Goal: Information Seeking & Learning: Learn about a topic

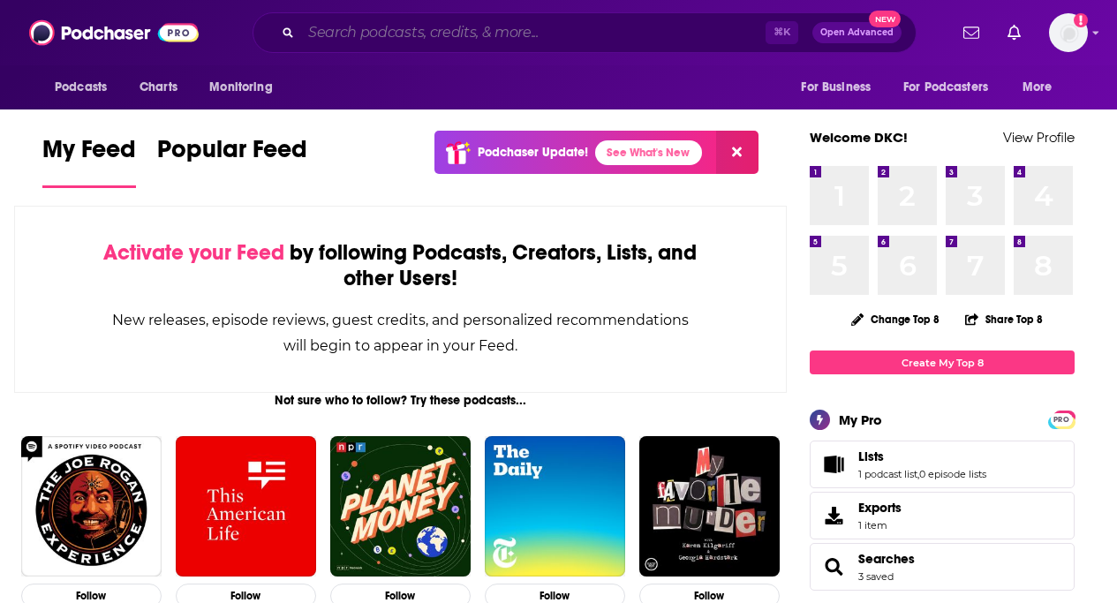
click at [336, 30] on input "Search podcasts, credits, & more..." at bounding box center [533, 33] width 465 height 28
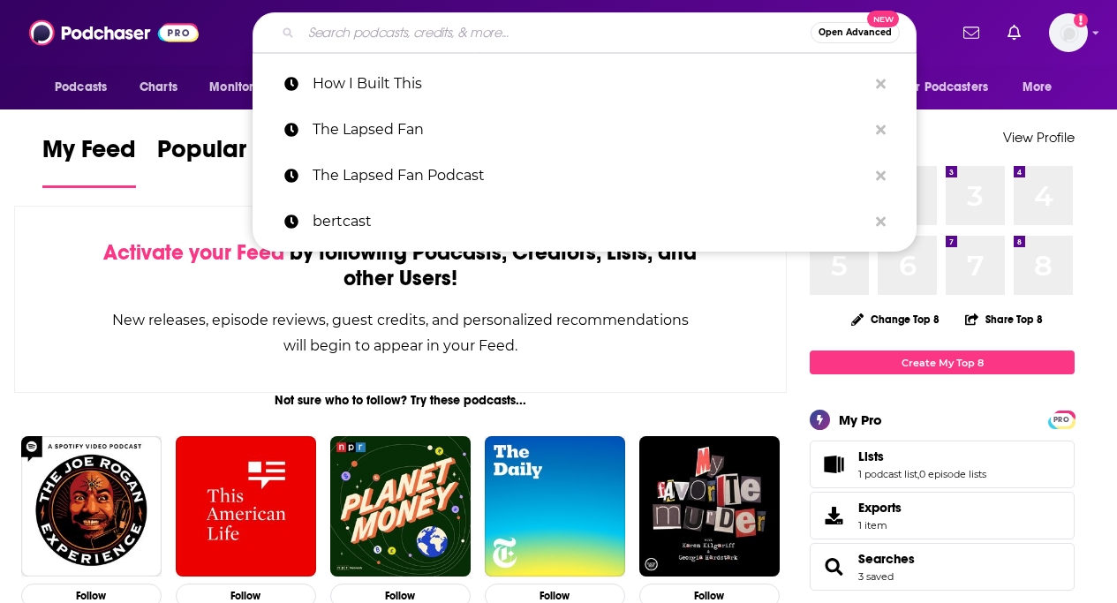
paste input "Digital Social Hour"
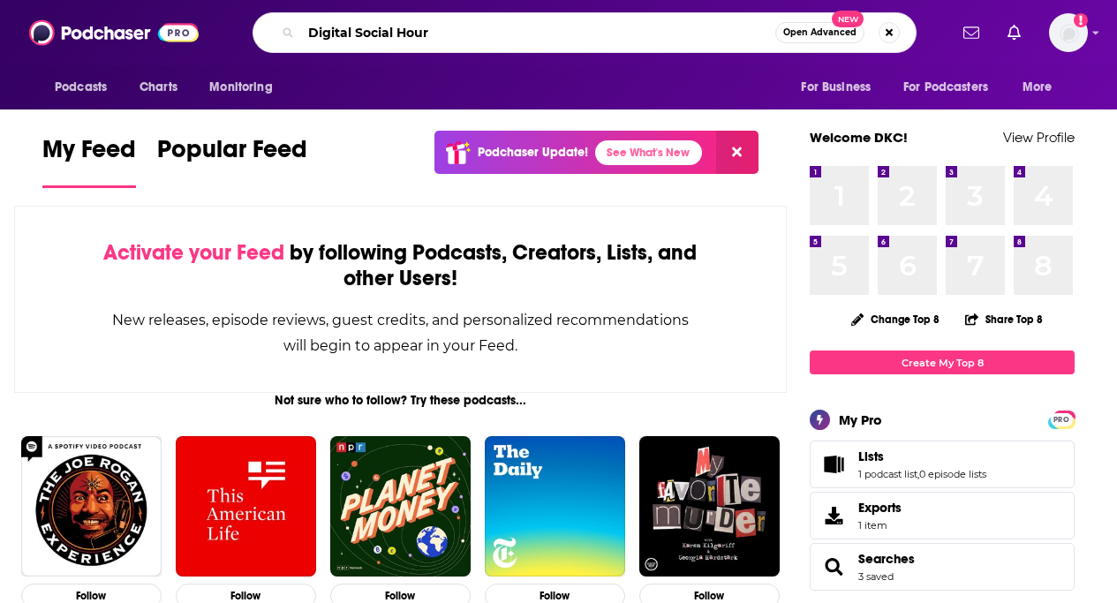
type input "Digital Social Hour"
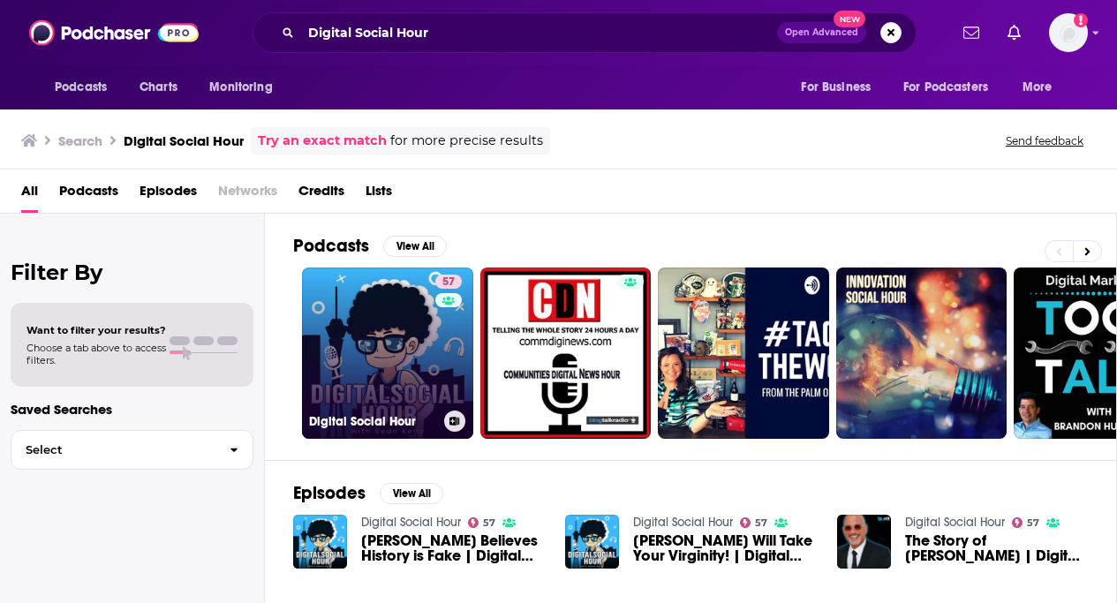
click at [394, 364] on link "57 Digital Social Hour" at bounding box center [387, 353] width 171 height 171
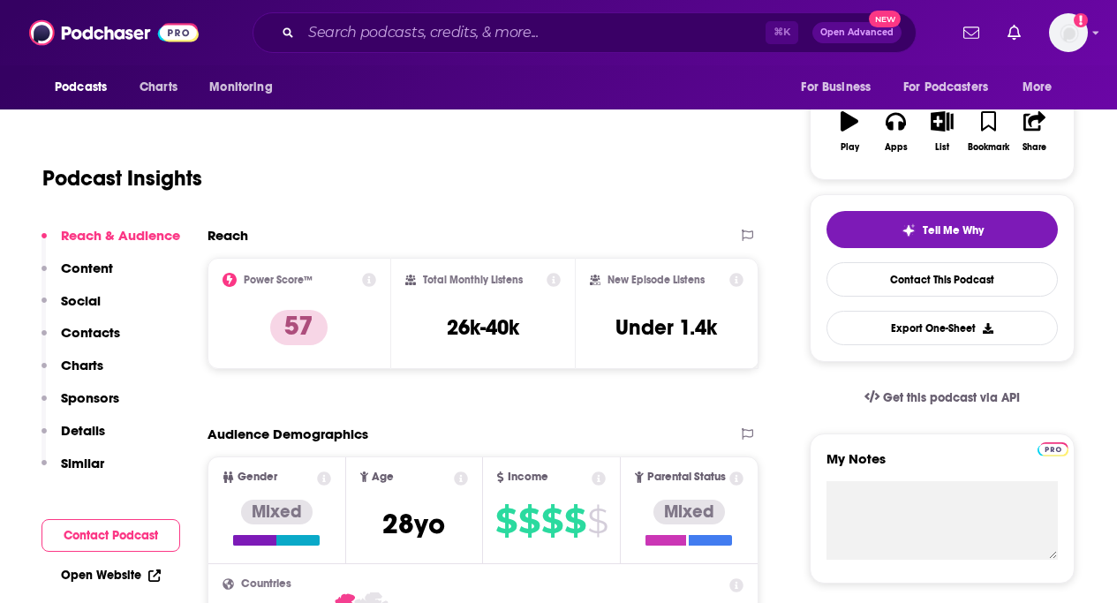
scroll to position [320, 0]
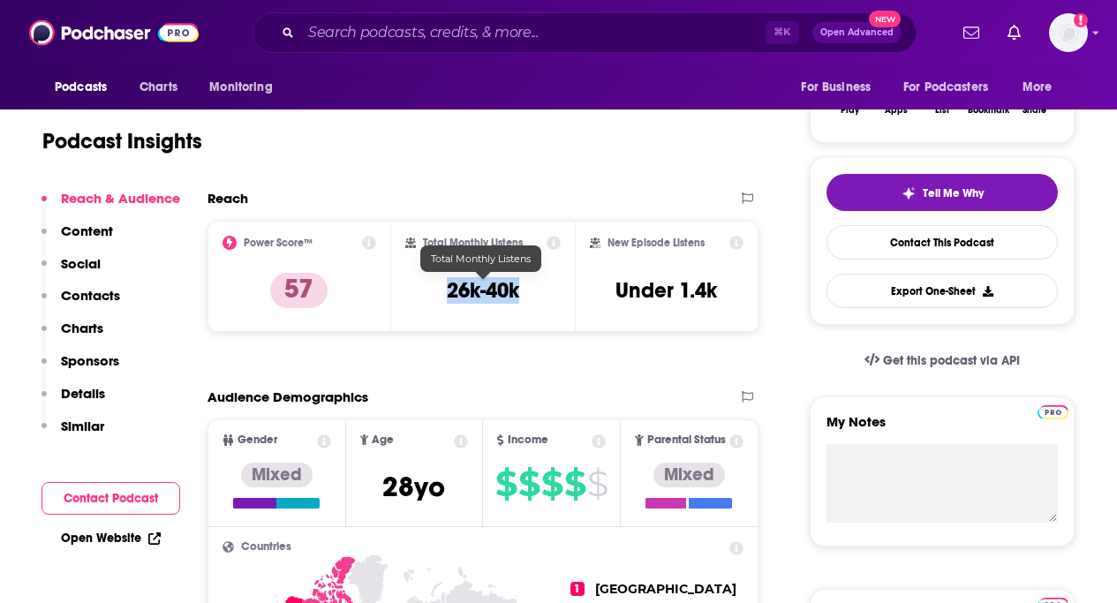
drag, startPoint x: 427, startPoint y: 283, endPoint x: 529, endPoint y: 283, distance: 102.4
click at [529, 283] on div "Total Monthly Listens 26k-40k" at bounding box center [482, 276] width 155 height 81
copy h3 "26k-40k"
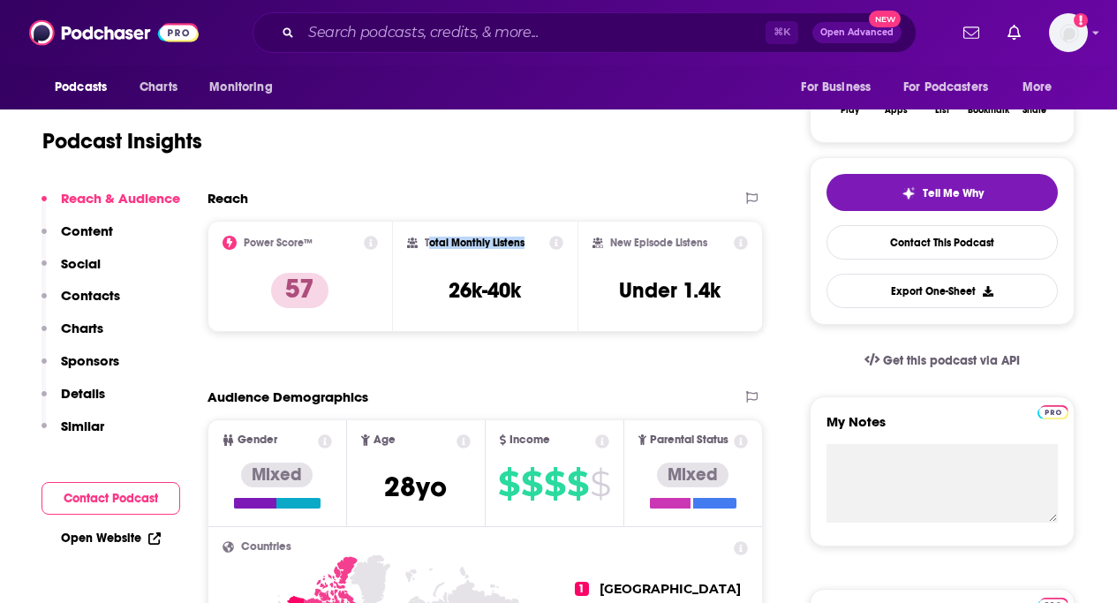
drag, startPoint x: 427, startPoint y: 239, endPoint x: 528, endPoint y: 239, distance: 101.6
click at [528, 239] on div "Total Monthly Listens" at bounding box center [485, 243] width 157 height 14
copy h2 "otal Monthly Listens"
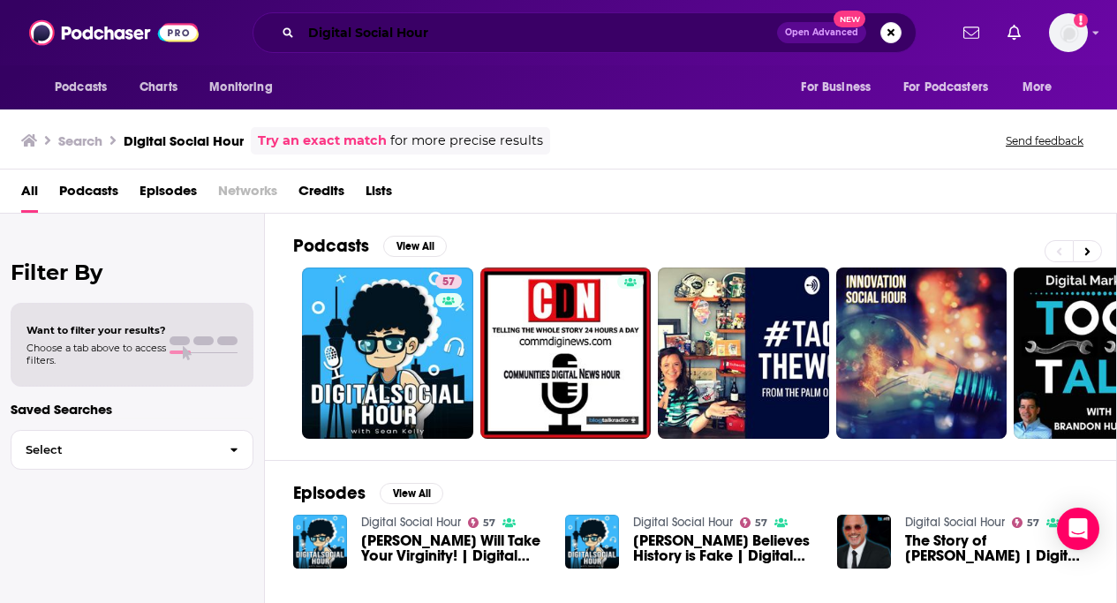
drag, startPoint x: 289, startPoint y: 36, endPoint x: 189, endPoint y: 25, distance: 100.5
click at [189, 25] on div "Podcasts Charts Monitoring Digital Social Hour Open Advanced New For Business F…" at bounding box center [558, 32] width 1117 height 65
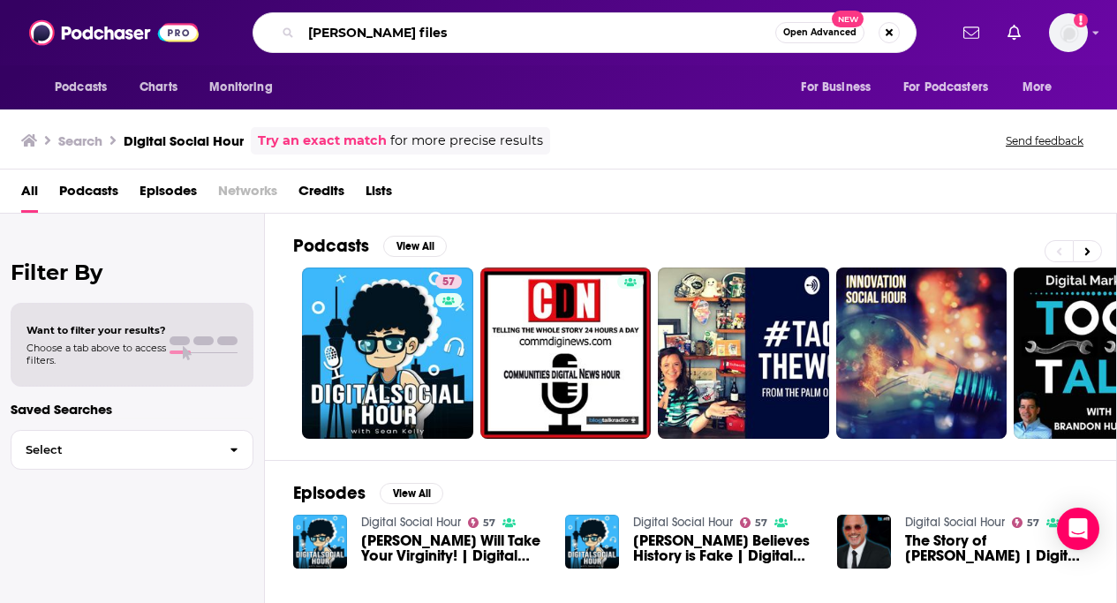
type input "[PERSON_NAME] files"
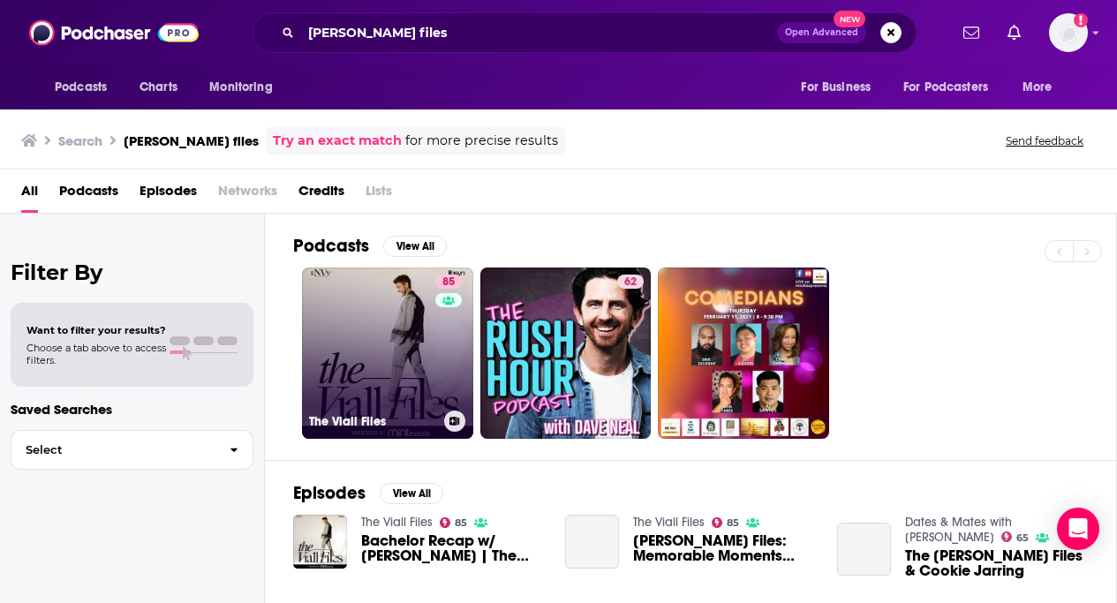
click at [382, 346] on link "85 The [PERSON_NAME] Files" at bounding box center [387, 353] width 171 height 171
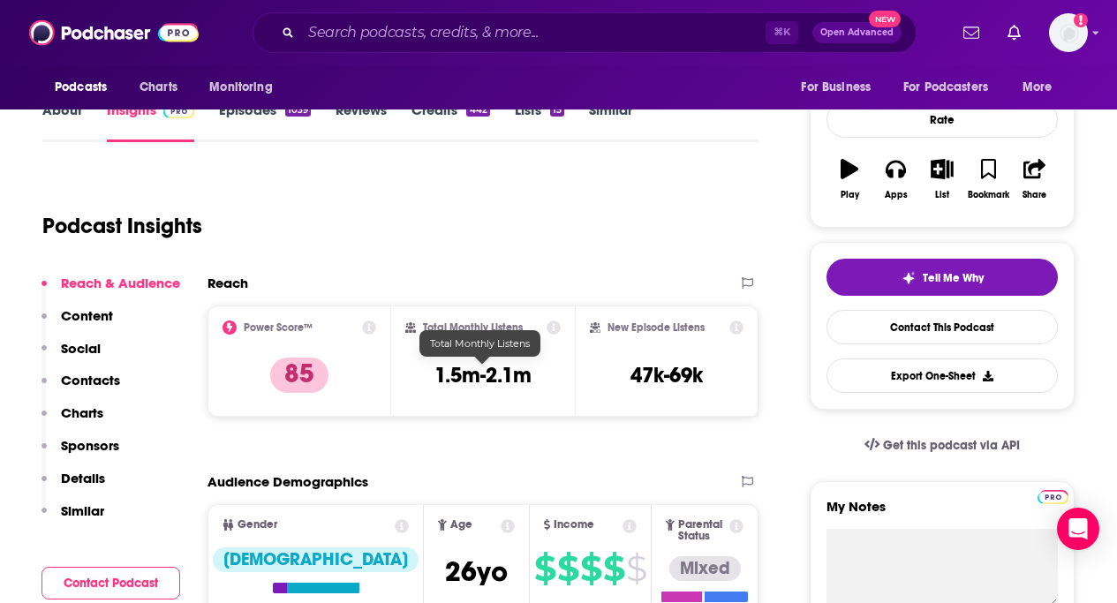
scroll to position [236, 0]
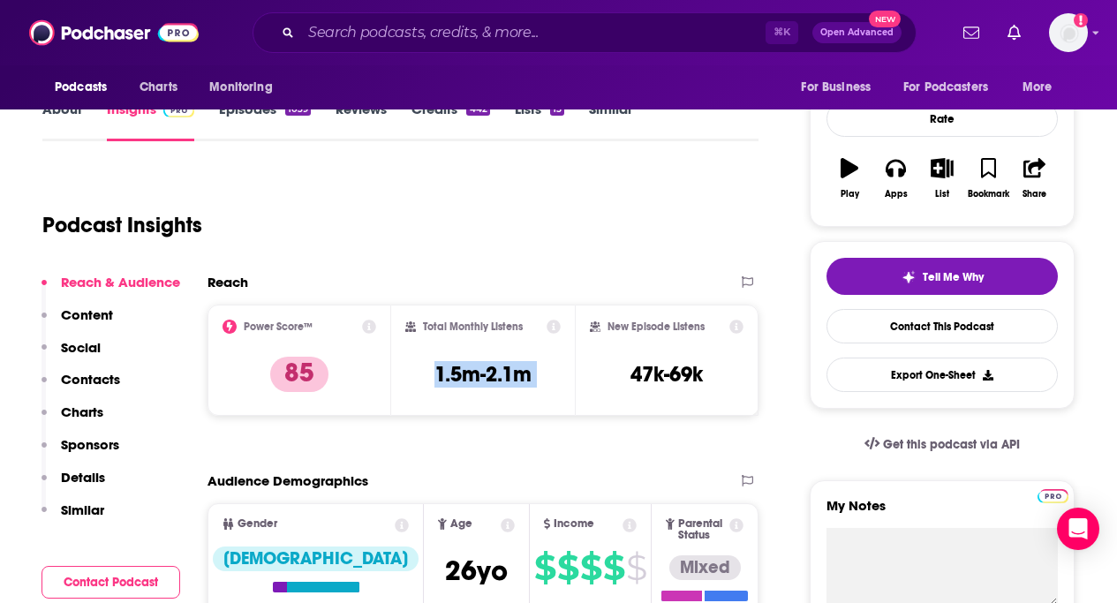
drag, startPoint x: 427, startPoint y: 378, endPoint x: 575, endPoint y: 378, distance: 148.4
click at [575, 378] on div "Power Score™ 85 Total Monthly Listens 1.5m-2.1m New Episode Listens 47k-69k" at bounding box center [483, 360] width 551 height 111
copy div "1.5m-2.1m"
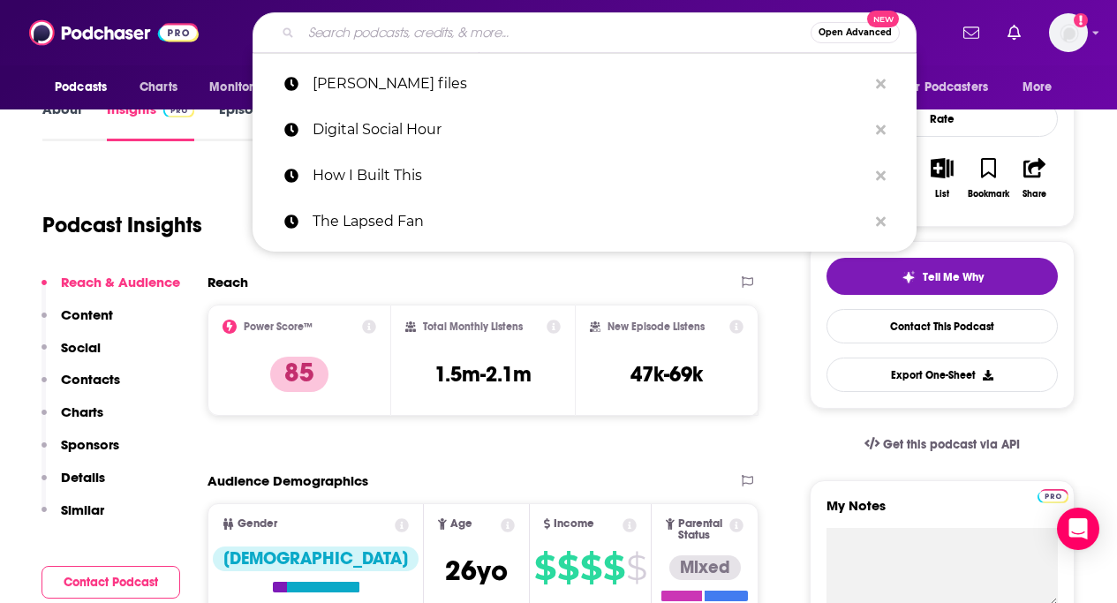
click at [331, 44] on input "Search podcasts, credits, & more..." at bounding box center [556, 33] width 510 height 28
paste input "Good Game with [PERSON_NAME]"
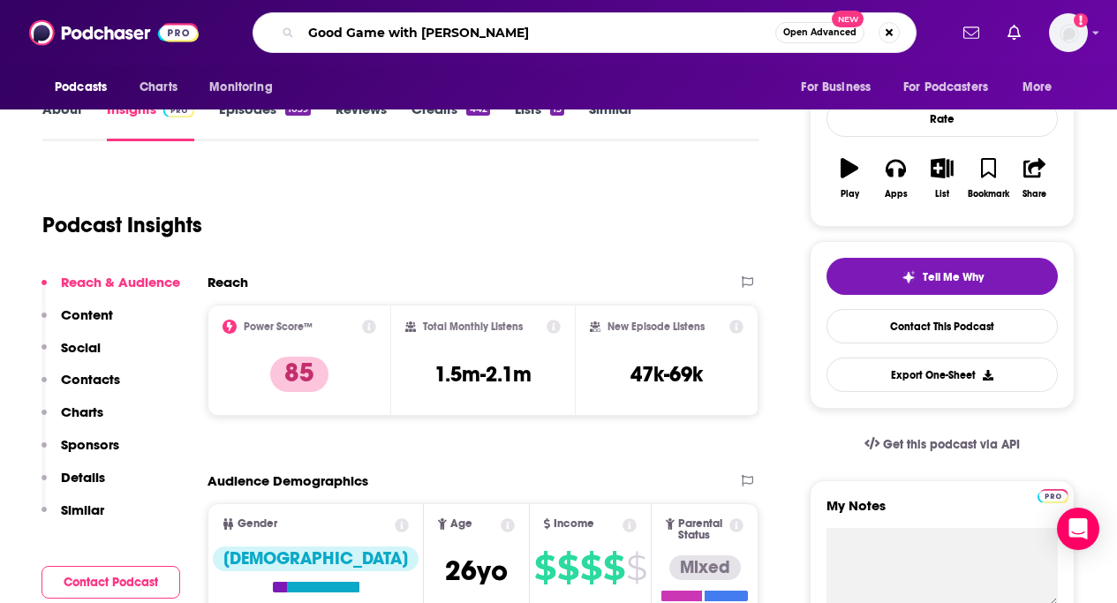
click at [313, 35] on input "Good Game with [PERSON_NAME]" at bounding box center [538, 33] width 474 height 28
type input "Good Game with [PERSON_NAME]"
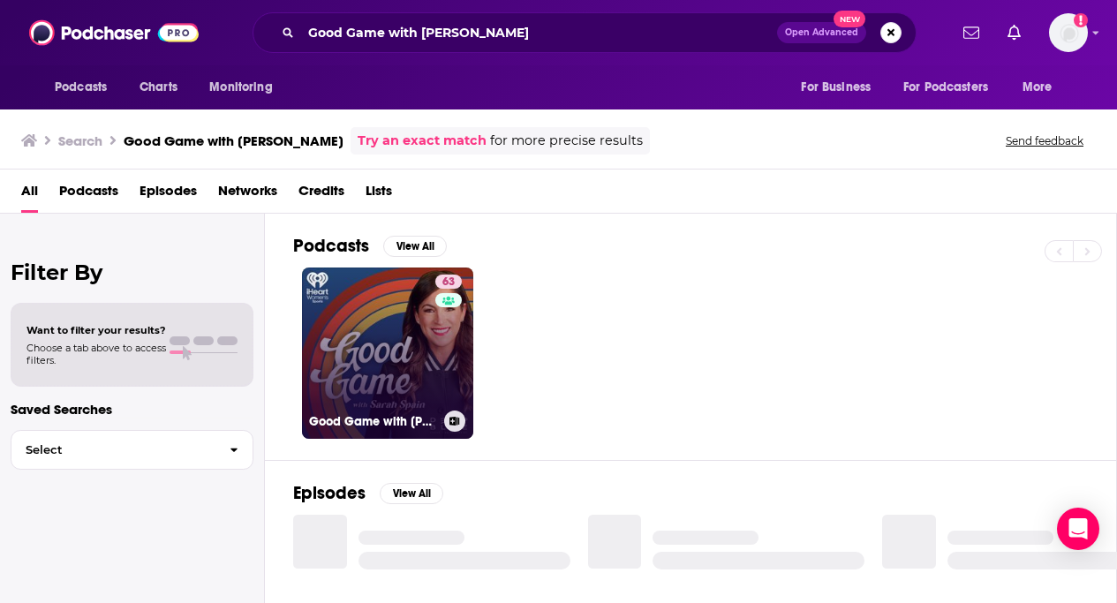
click at [352, 419] on h3 "Good Game with [PERSON_NAME]" at bounding box center [373, 421] width 128 height 15
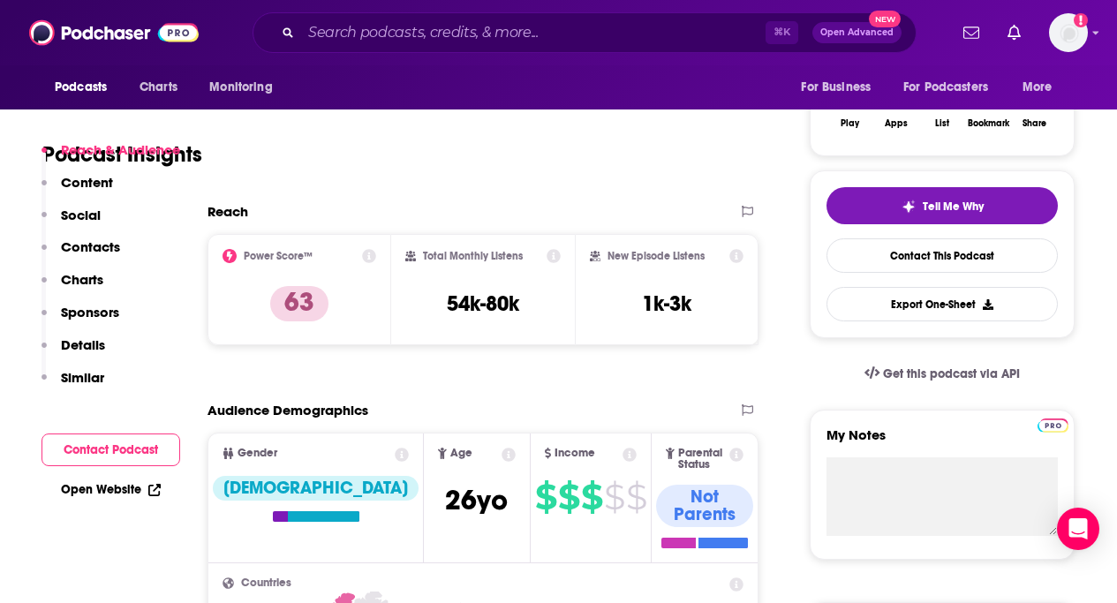
scroll to position [381, 0]
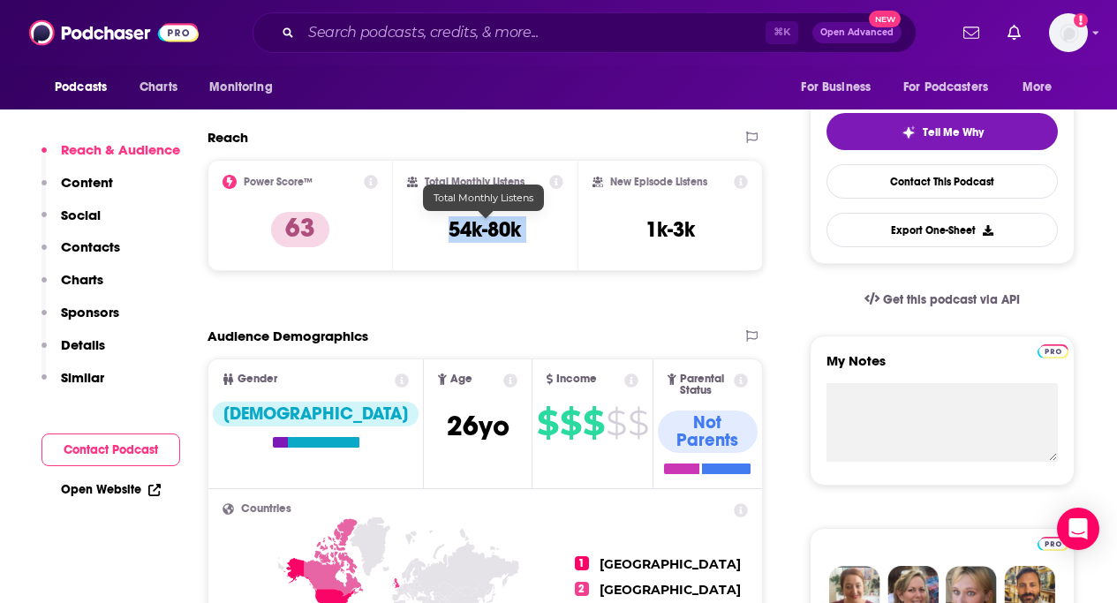
drag, startPoint x: 442, startPoint y: 223, endPoint x: 608, endPoint y: 223, distance: 166.0
click at [608, 223] on div "Power Score™ 63 Total Monthly Listens 54k-80k New Episode Listens 1k-3k" at bounding box center [485, 215] width 555 height 111
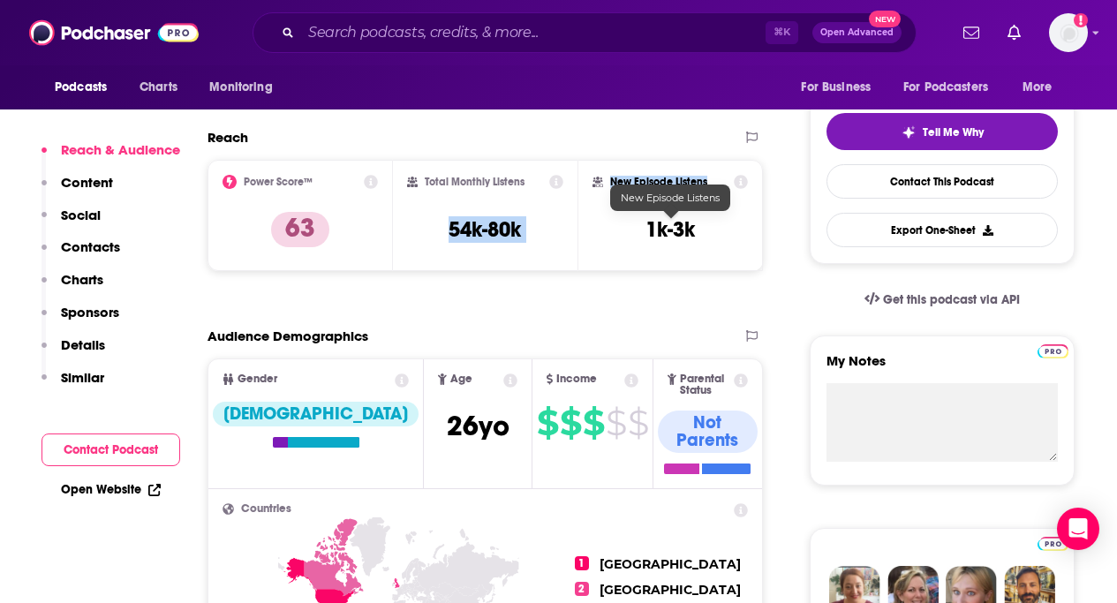
copy div "54k-80k New Episode Listens"
